Goal: Check status

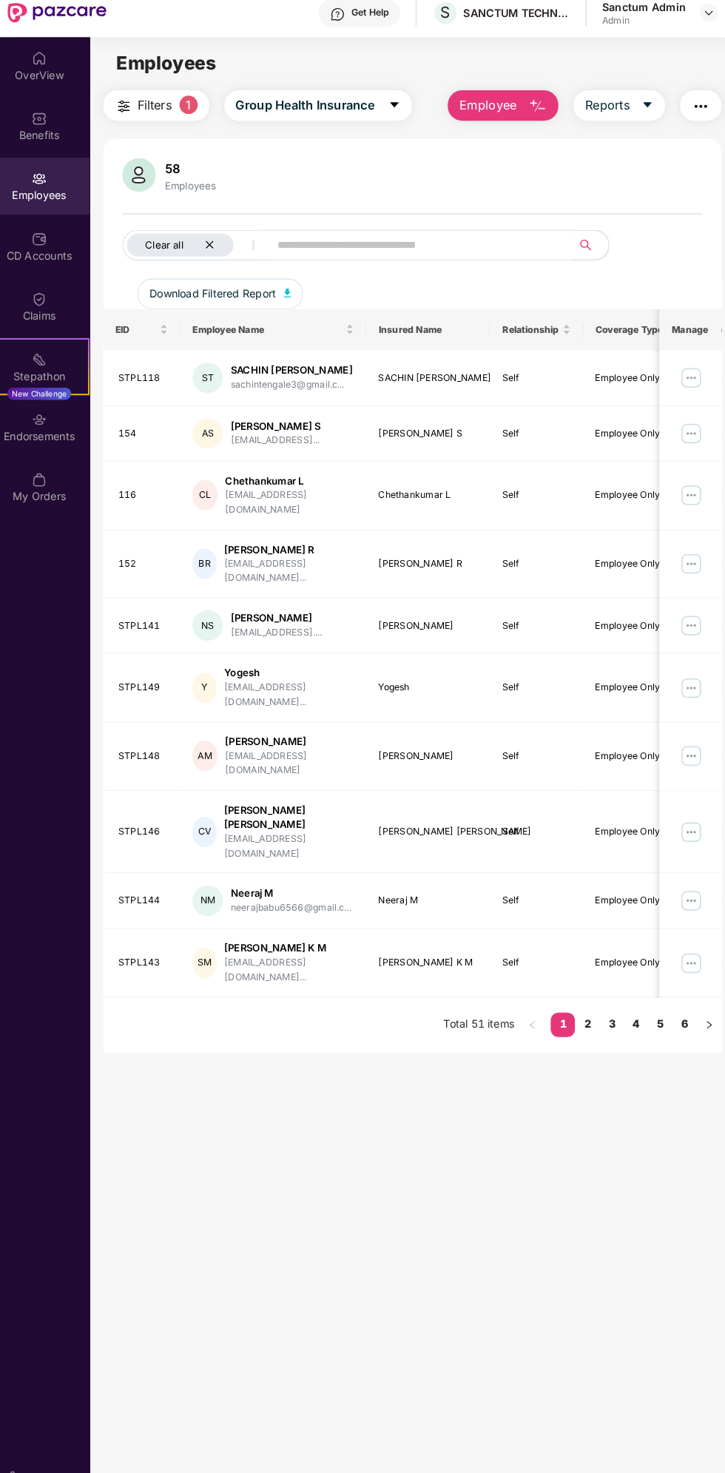
click at [238, 247] on div "Clear all" at bounding box center [203, 249] width 125 height 22
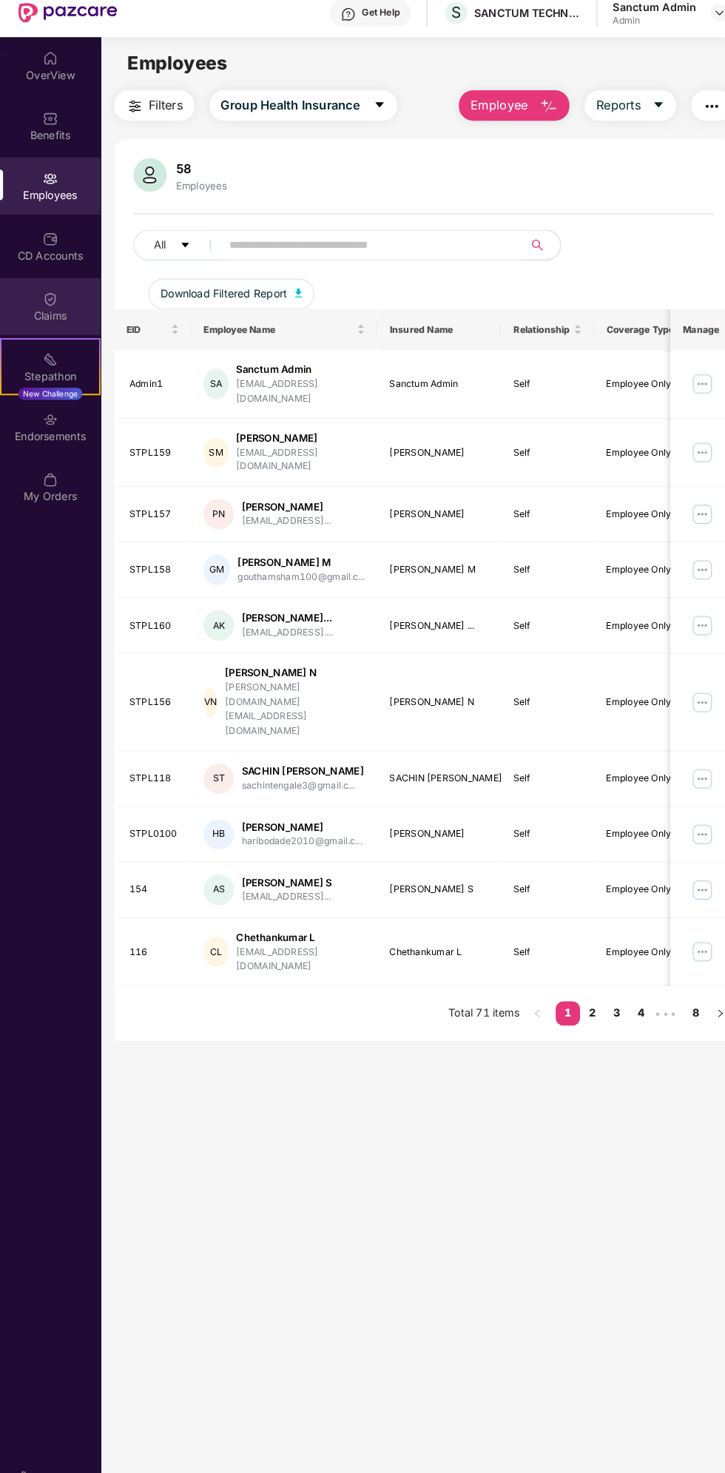
click at [68, 317] on div "Claims" at bounding box center [49, 318] width 98 height 15
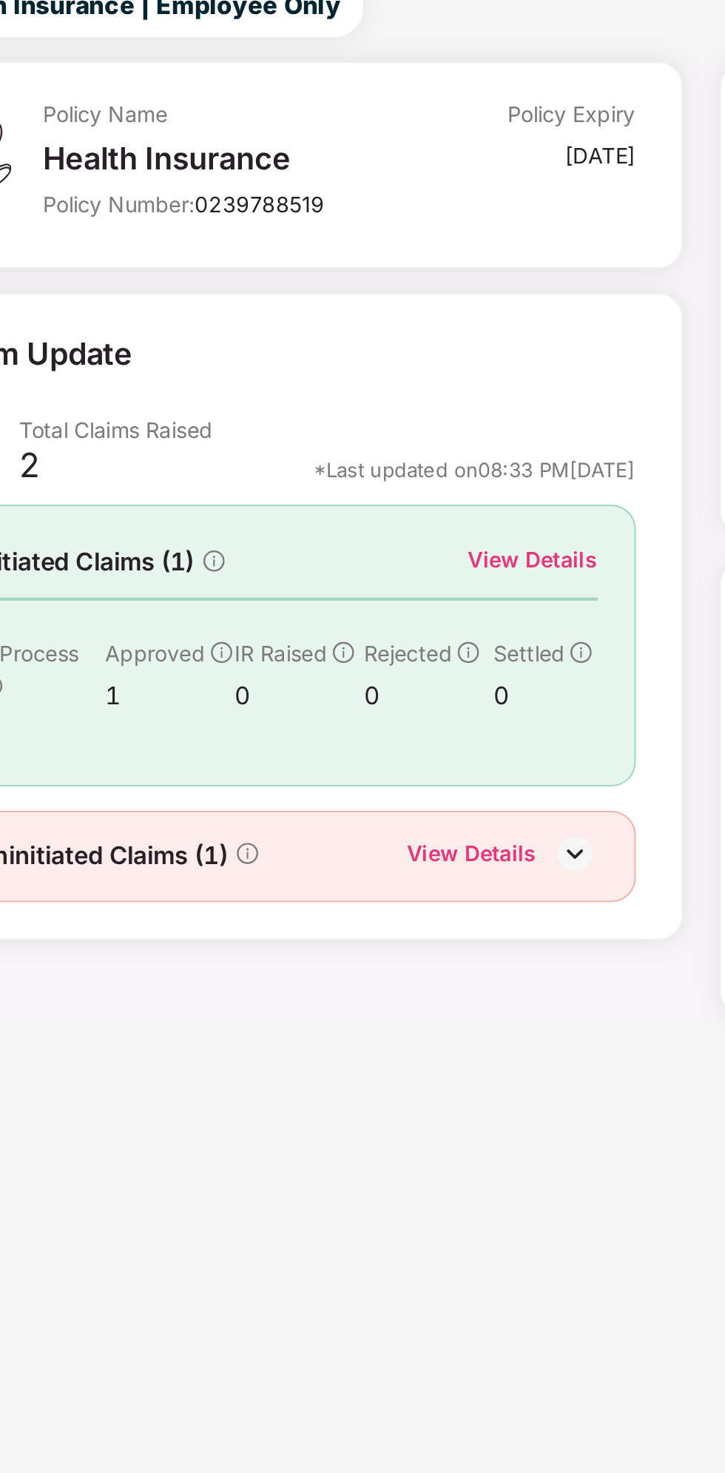
click at [403, 366] on div "View Details" at bounding box center [423, 372] width 63 height 16
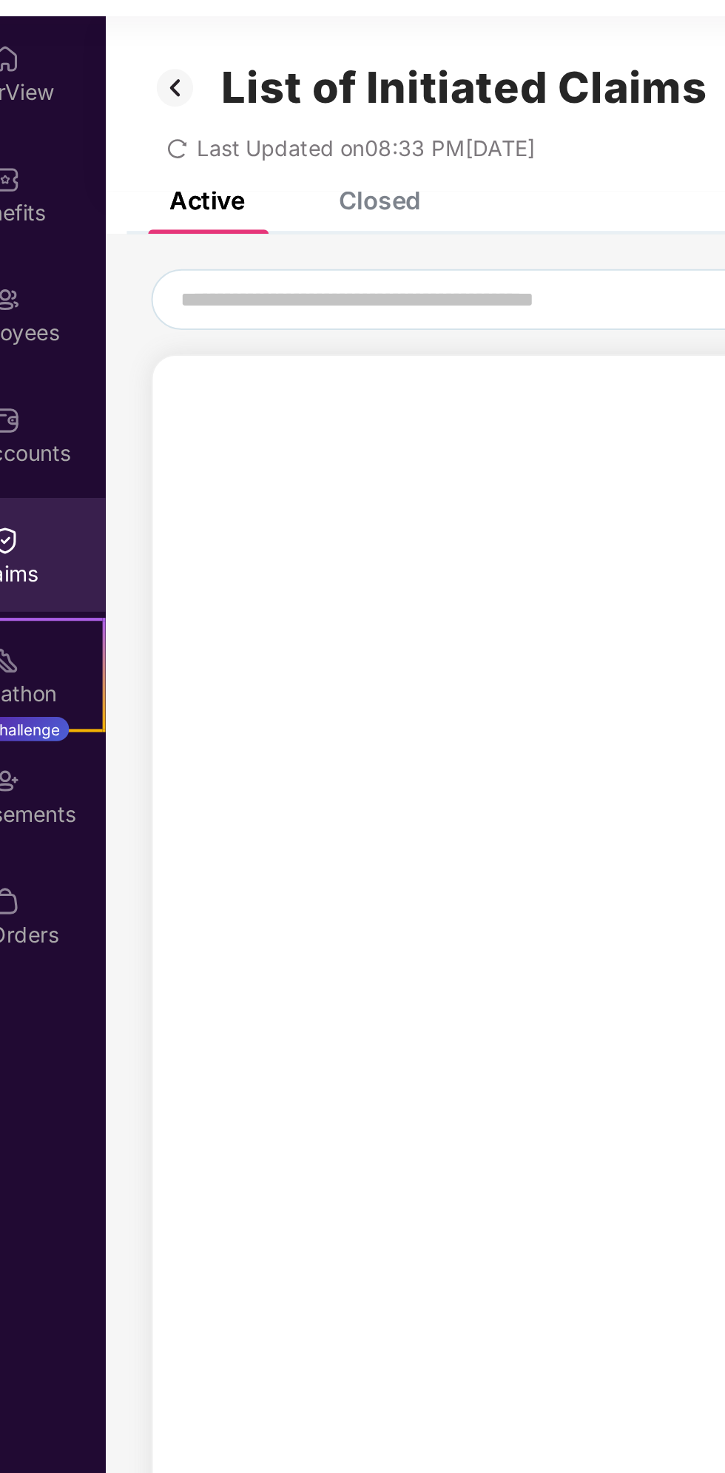
click at [238, 141] on div "Closed" at bounding box center [231, 137] width 40 height 15
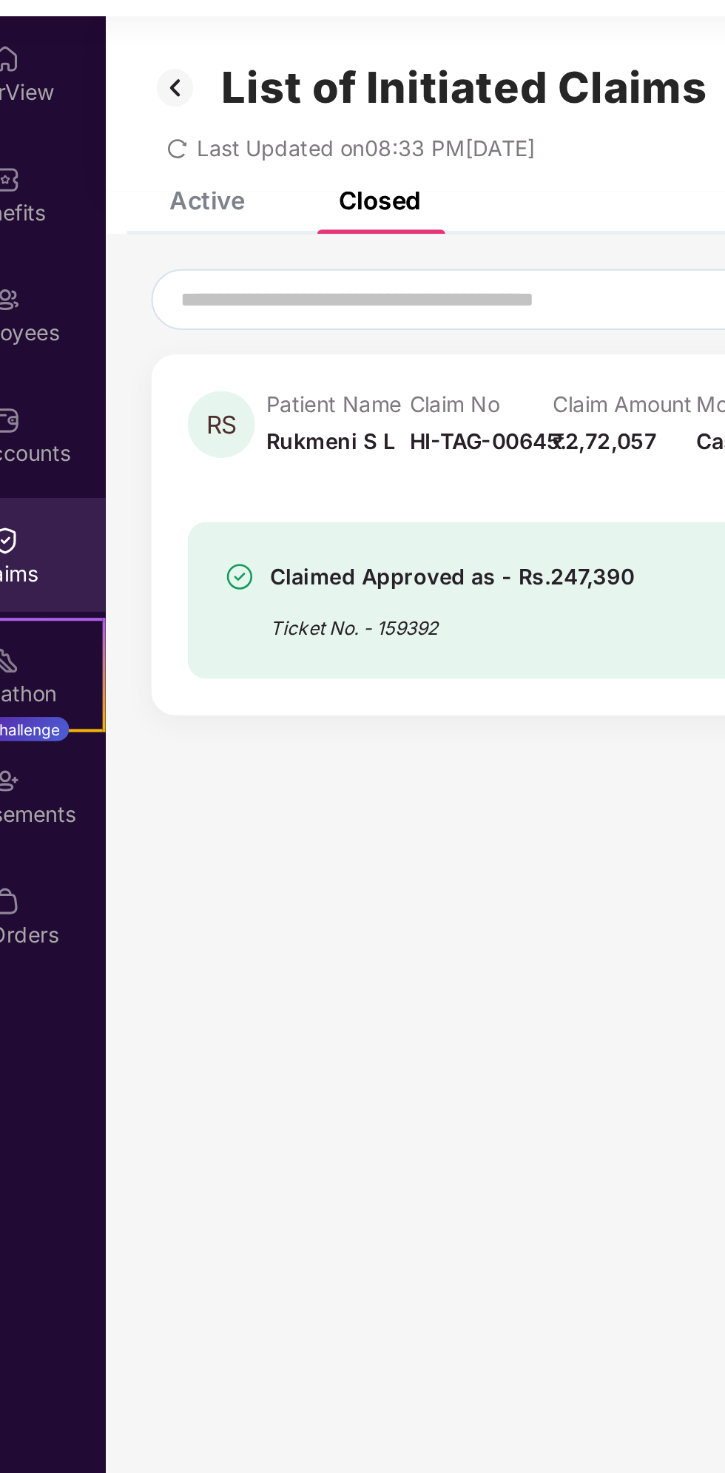
click at [237, 132] on div "Closed" at bounding box center [231, 137] width 40 height 15
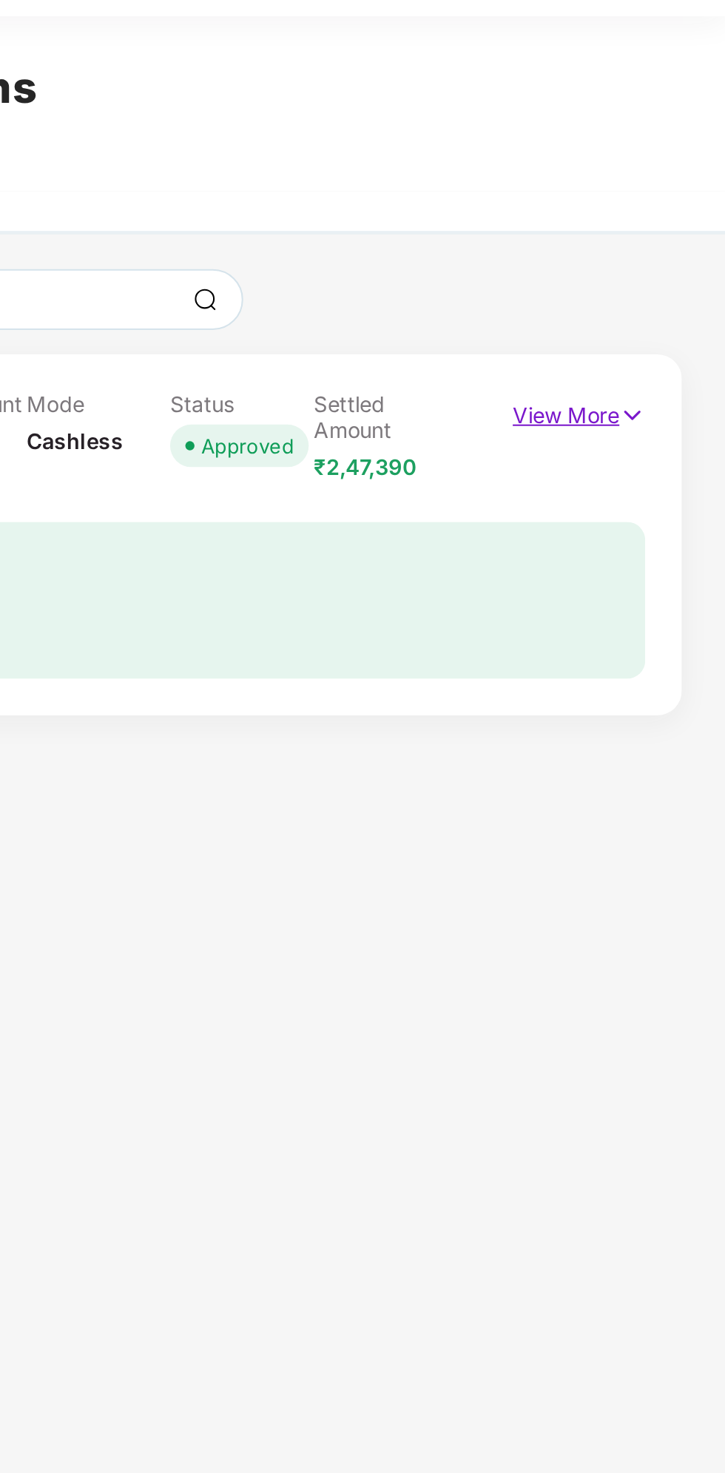
click at [629, 241] on p "View More" at bounding box center [653, 239] width 64 height 20
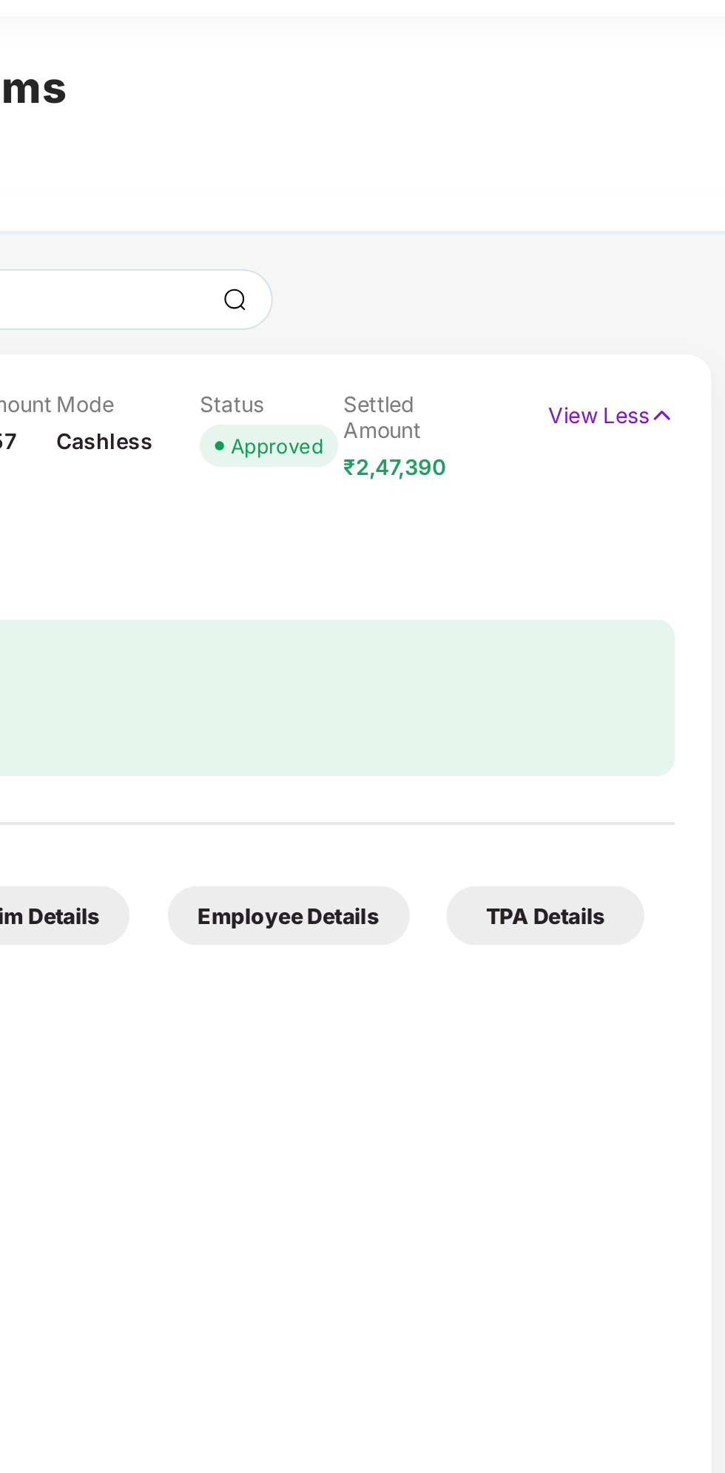
click at [612, 481] on div "TPA Details" at bounding box center [622, 484] width 96 height 29
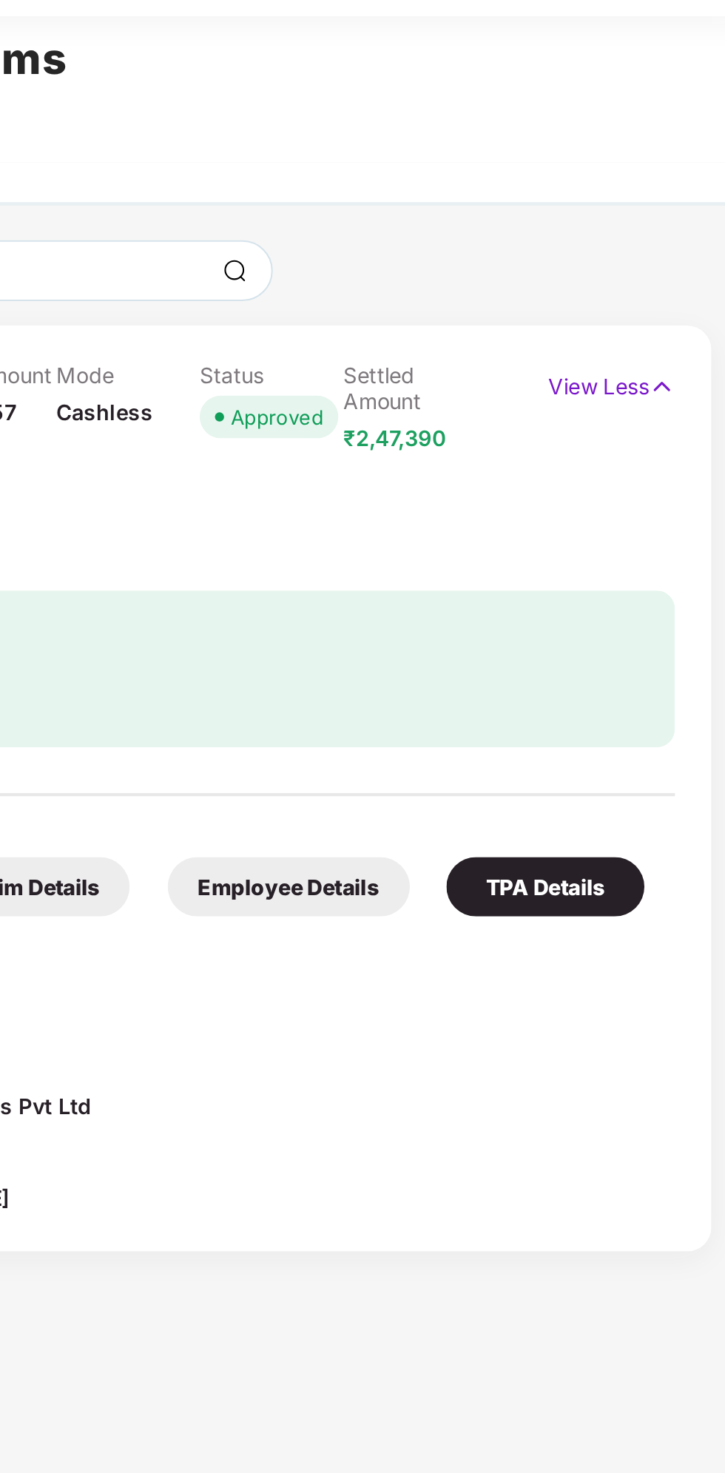
scroll to position [47, 0]
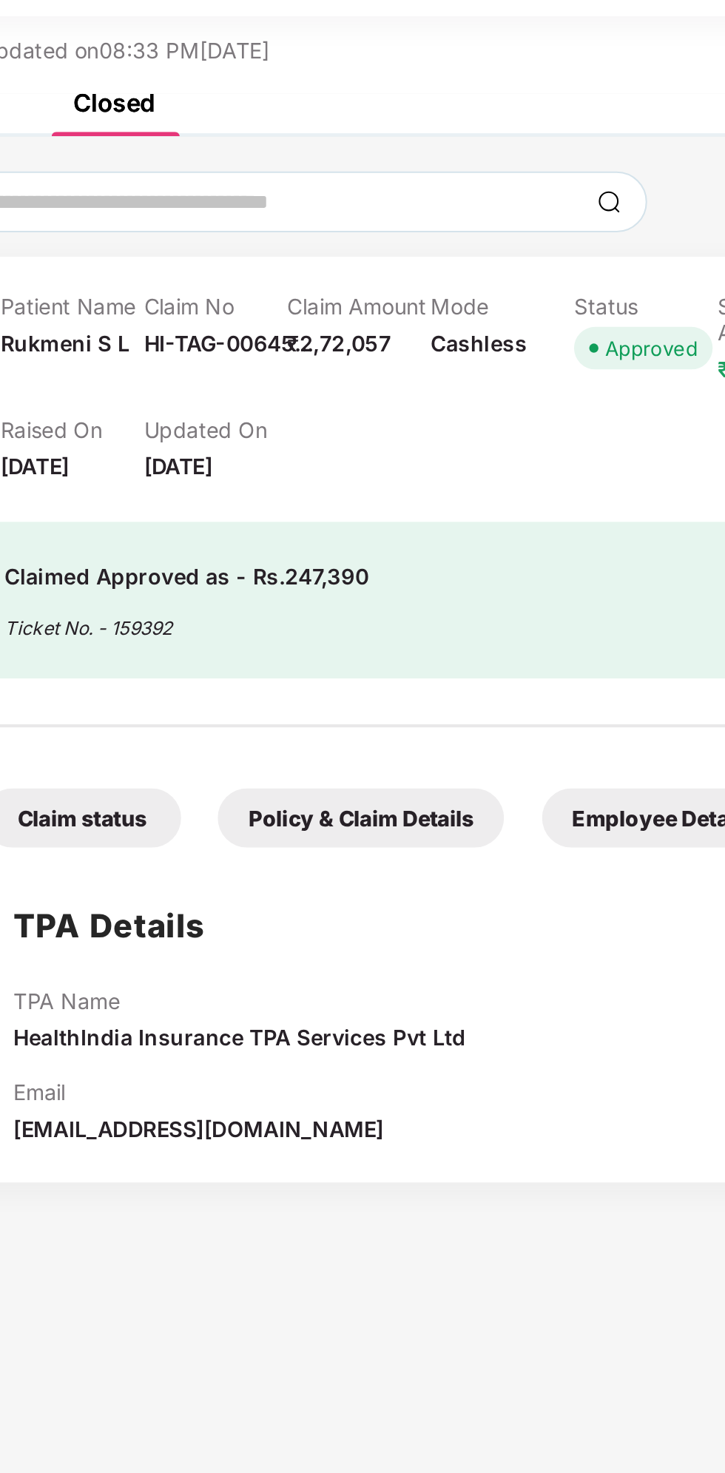
click at [326, 423] on div "Policy & Claim Details" at bounding box center [350, 437] width 139 height 29
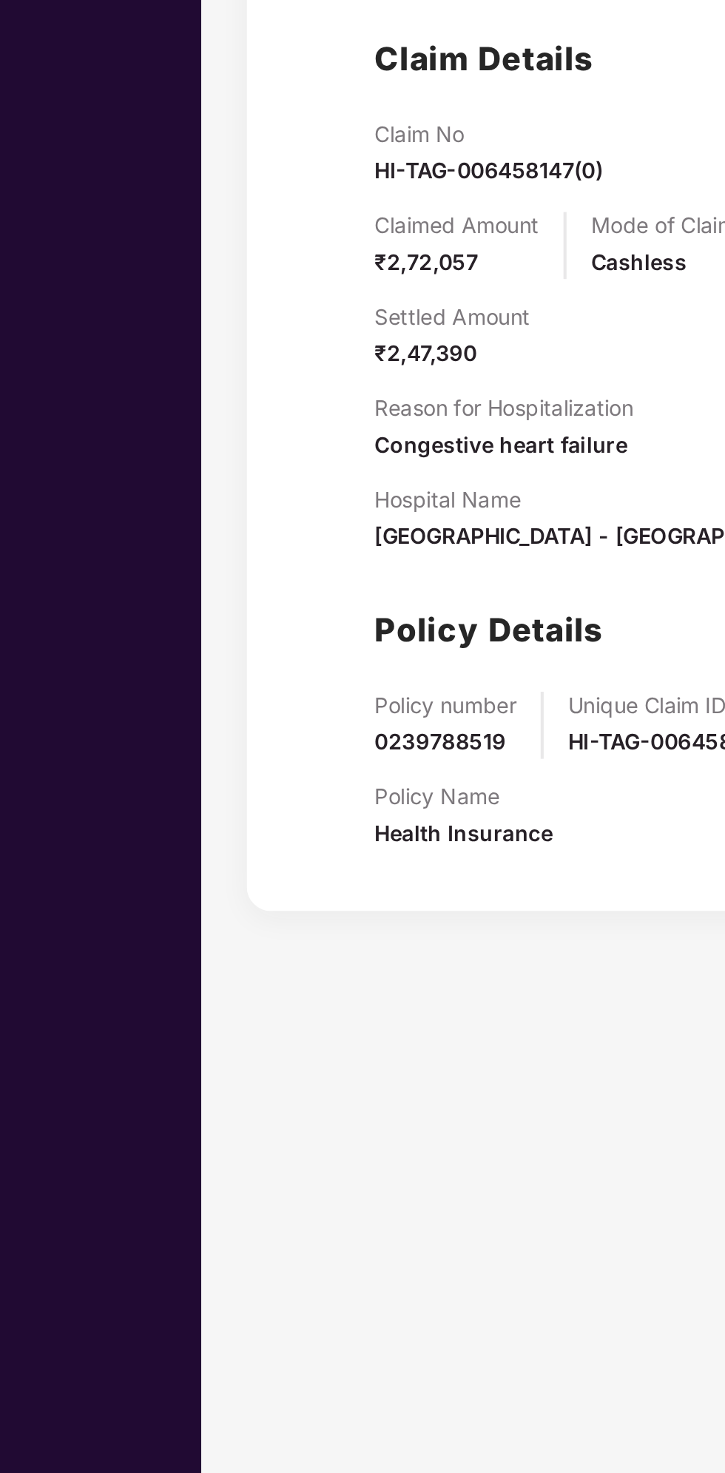
scroll to position [0, 0]
